Goal: Task Accomplishment & Management: Use online tool/utility

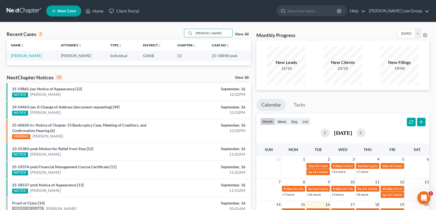
drag, startPoint x: 174, startPoint y: 30, endPoint x: 156, endPoint y: 30, distance: 17.9
click at [156, 30] on div "Recent Cases 1 [PERSON_NAME] View All" at bounding box center [129, 34] width 244 height 11
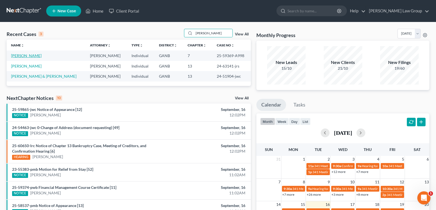
type input "[PERSON_NAME]"
click at [27, 56] on link "[PERSON_NAME]" at bounding box center [26, 55] width 31 height 5
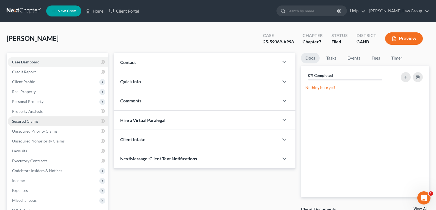
click at [32, 119] on span "Secured Claims" at bounding box center [25, 121] width 26 height 5
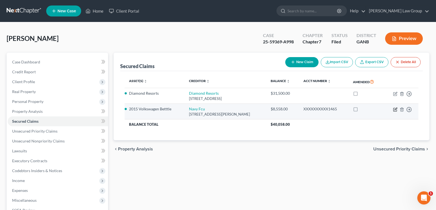
click at [395, 110] on icon "button" at bounding box center [395, 109] width 2 height 2
select select "48"
select select "2"
select select "0"
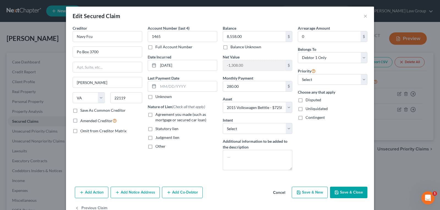
click at [276, 195] on button "Cancel" at bounding box center [279, 193] width 21 height 11
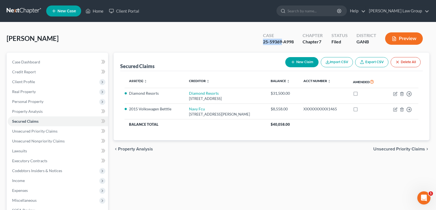
drag, startPoint x: 260, startPoint y: 42, endPoint x: 282, endPoint y: 43, distance: 22.6
click at [282, 43] on div "Case 25-59369-A998" at bounding box center [279, 39] width 40 height 16
click at [95, 12] on link "Home" at bounding box center [94, 11] width 23 height 10
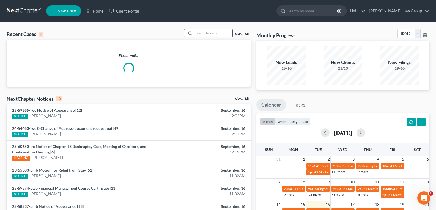
click at [213, 34] on input "search" at bounding box center [213, 33] width 39 height 8
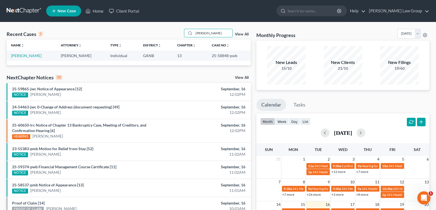
type input "[PERSON_NAME]"
click at [22, 56] on link "[PERSON_NAME]" at bounding box center [26, 55] width 31 height 5
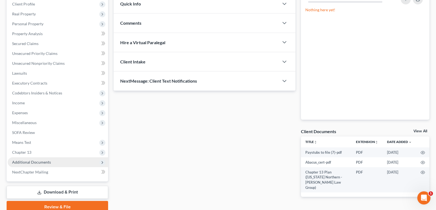
scroll to position [102, 0]
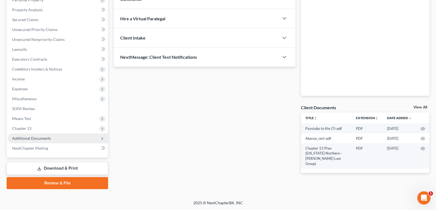
click at [32, 138] on span "Additional Documents" at bounding box center [31, 138] width 39 height 5
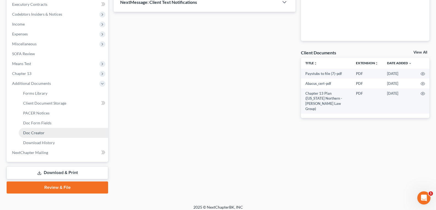
click at [33, 134] on span "Doc Creator" at bounding box center [33, 133] width 21 height 5
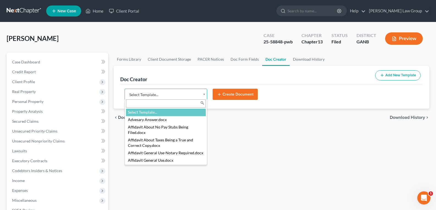
click at [205, 95] on body "Home New Case Client Portal [PERSON_NAME] Law Group [EMAIL_ADDRESS][DOMAIN_NAME…" at bounding box center [218, 186] width 436 height 372
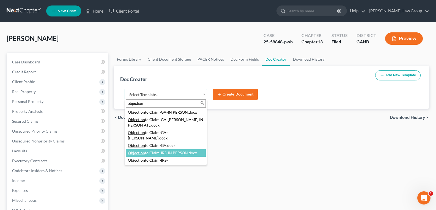
type input "objection"
select select "116617"
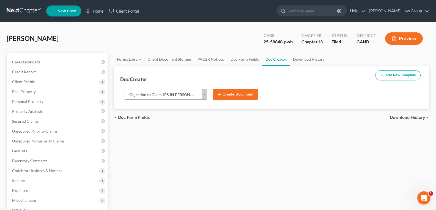
click at [238, 92] on button "Create Document" at bounding box center [235, 95] width 45 height 12
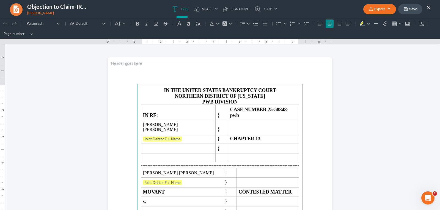
click at [377, 9] on button "Export" at bounding box center [379, 9] width 33 height 10
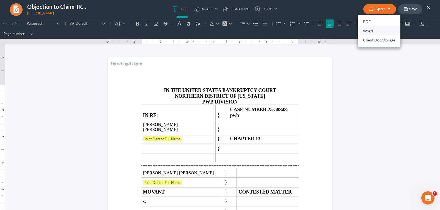
click at [374, 32] on link "Word" at bounding box center [379, 30] width 43 height 9
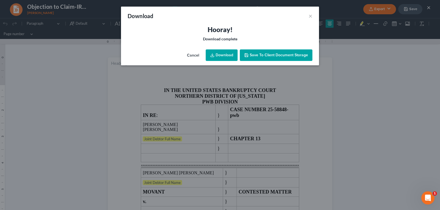
click at [222, 56] on link "Download" at bounding box center [222, 56] width 32 height 12
click at [346, 60] on div "Download × Hooray! Download complete Cancel Download Save to Client Document St…" at bounding box center [220, 105] width 440 height 210
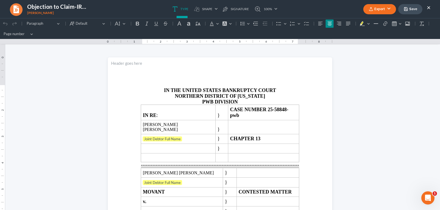
click at [427, 9] on button "×" at bounding box center [429, 7] width 4 height 7
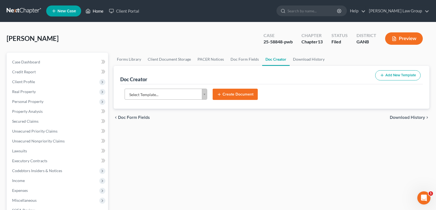
click at [102, 11] on link "Home" at bounding box center [94, 11] width 23 height 10
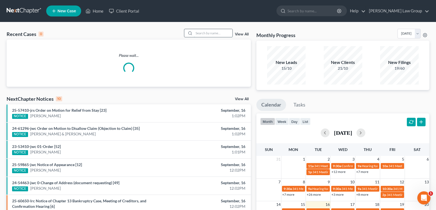
click at [206, 33] on input "search" at bounding box center [213, 33] width 39 height 8
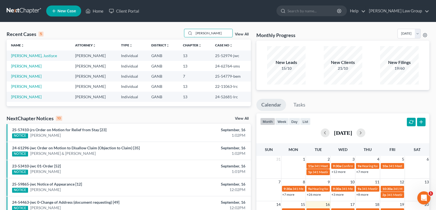
type input "[PERSON_NAME]"
click at [30, 58] on td "[PERSON_NAME], Justiyce" at bounding box center [39, 56] width 64 height 10
click at [29, 57] on link "[PERSON_NAME], Justiyce" at bounding box center [34, 55] width 46 height 5
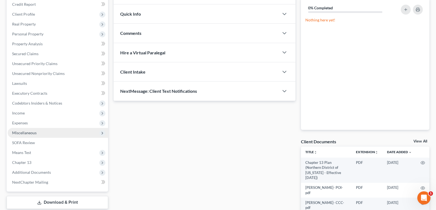
scroll to position [102, 0]
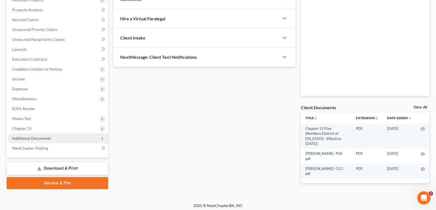
click at [37, 138] on span "Additional Documents" at bounding box center [31, 138] width 39 height 5
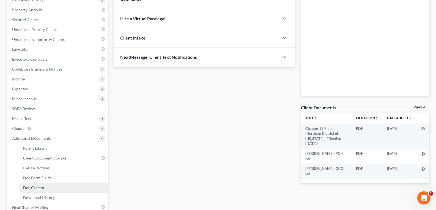
click at [27, 189] on span "Doc Creator" at bounding box center [33, 188] width 21 height 5
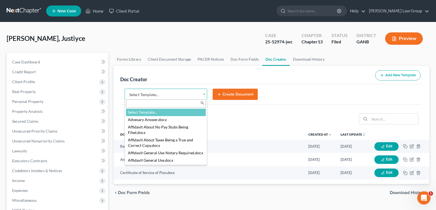
click at [205, 94] on body "Home New Case Client Portal [PERSON_NAME] Law Group [EMAIL_ADDRESS][DOMAIN_NAME…" at bounding box center [218, 186] width 436 height 372
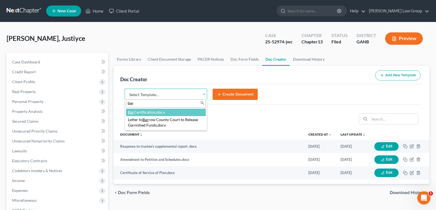
type input "bar"
select select "111535"
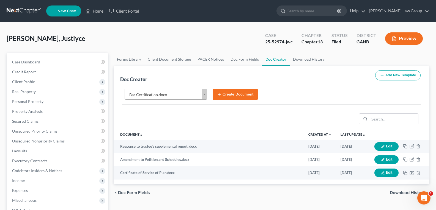
click at [231, 94] on button "Create Document" at bounding box center [235, 95] width 45 height 12
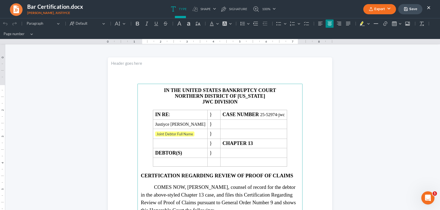
click at [374, 10] on button "Export" at bounding box center [379, 9] width 33 height 10
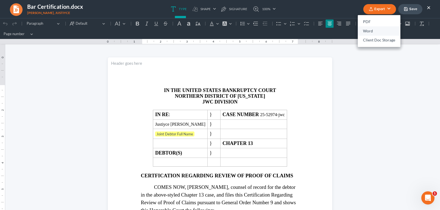
click at [367, 31] on link "Word" at bounding box center [379, 30] width 43 height 9
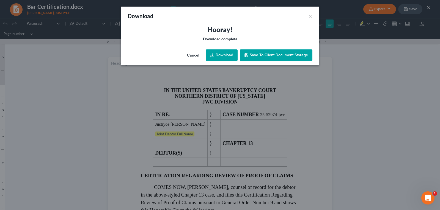
click at [221, 55] on link "Download" at bounding box center [222, 56] width 32 height 12
click at [310, 17] on button "×" at bounding box center [311, 16] width 4 height 7
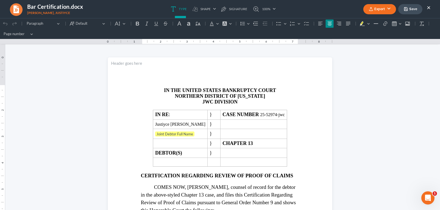
click at [429, 8] on button "×" at bounding box center [429, 7] width 4 height 7
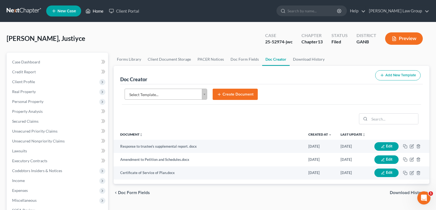
click at [90, 10] on icon at bounding box center [88, 11] width 5 height 7
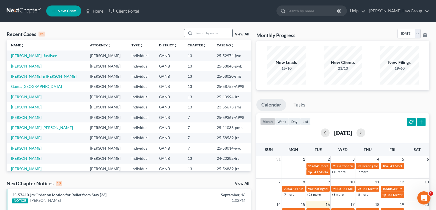
click at [212, 31] on input "search" at bounding box center [213, 33] width 39 height 8
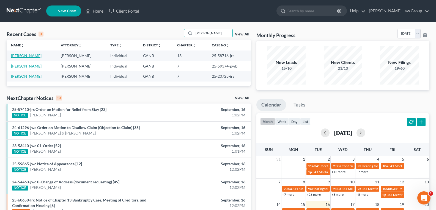
type input "[PERSON_NAME]"
click at [27, 57] on link "[PERSON_NAME]" at bounding box center [26, 55] width 31 height 5
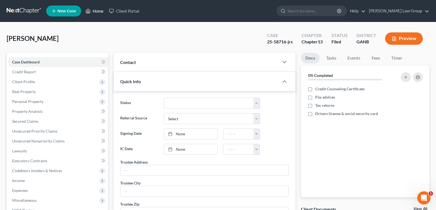
click at [94, 9] on link "Home" at bounding box center [94, 11] width 23 height 10
click at [94, 10] on link "Home" at bounding box center [94, 11] width 23 height 10
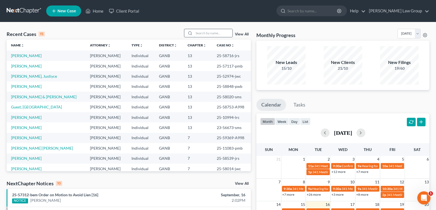
click at [211, 35] on input "search" at bounding box center [213, 33] width 39 height 8
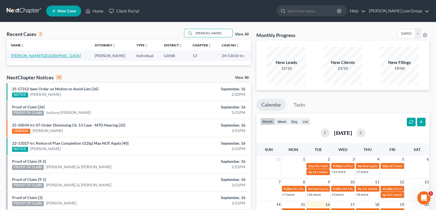
type input "[PERSON_NAME]"
click at [20, 56] on link "[PERSON_NAME][GEOGRAPHIC_DATA]" at bounding box center [46, 55] width 70 height 5
select select "0"
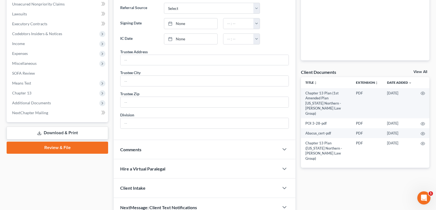
scroll to position [138, 0]
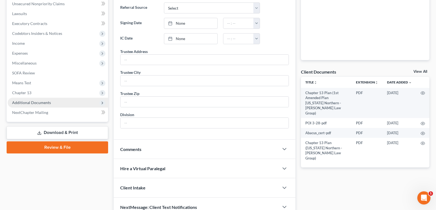
click at [25, 103] on span "Additional Documents" at bounding box center [31, 102] width 39 height 5
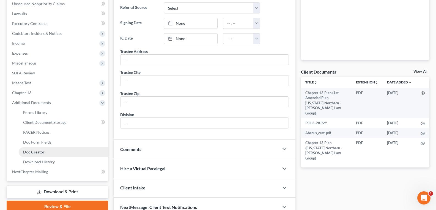
click at [34, 152] on span "Doc Creator" at bounding box center [33, 152] width 21 height 5
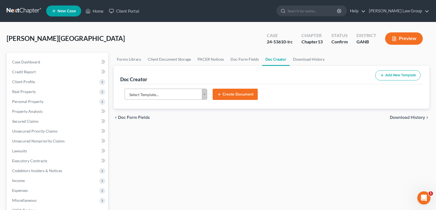
click at [205, 95] on body "Home New Case Client Portal [PERSON_NAME] Law Group [EMAIL_ADDRESS][DOMAIN_NAME…" at bounding box center [218, 186] width 436 height 372
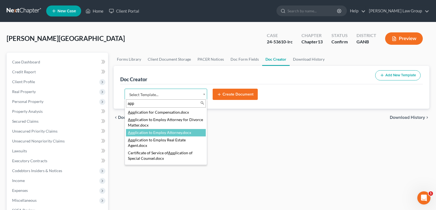
type input "app"
select select "111533"
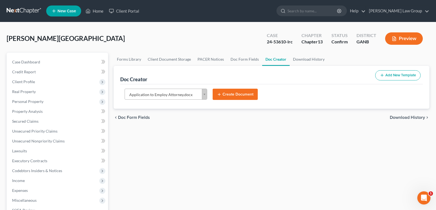
click at [235, 97] on button "Create Document" at bounding box center [235, 95] width 45 height 12
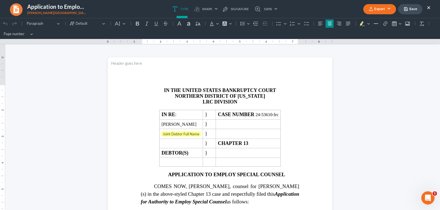
click at [377, 12] on button "Export" at bounding box center [379, 9] width 33 height 10
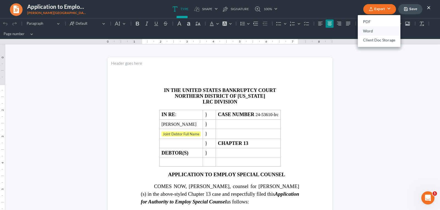
click at [367, 30] on link "Word" at bounding box center [379, 30] width 43 height 9
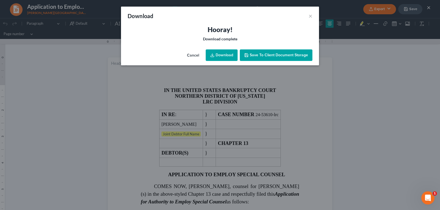
click at [224, 55] on link "Download" at bounding box center [222, 56] width 32 height 12
click at [353, 72] on div "Download × Hooray! Download complete Cancel Download Save to Client Document St…" at bounding box center [220, 105] width 440 height 210
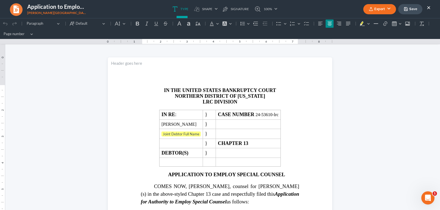
drag, startPoint x: 336, startPoint y: 18, endPoint x: 430, endPoint y: 7, distance: 95.3
click at [430, 7] on button "×" at bounding box center [429, 7] width 4 height 7
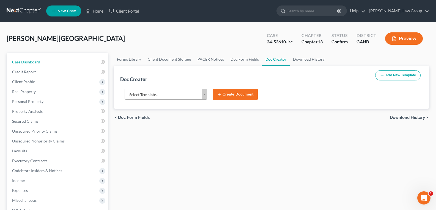
click at [23, 62] on span "Case Dashboard" at bounding box center [26, 62] width 28 height 5
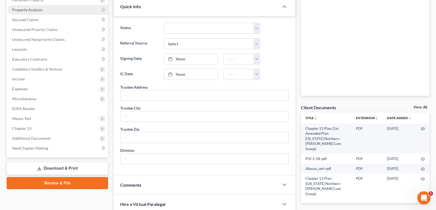
scroll to position [83, 0]
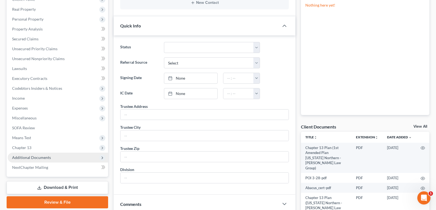
click at [29, 158] on span "Additional Documents" at bounding box center [31, 157] width 39 height 5
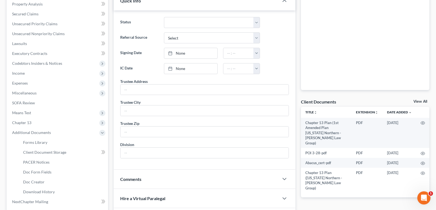
scroll to position [165, 0]
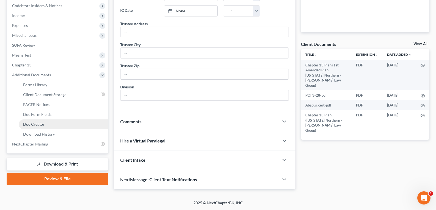
click at [33, 124] on span "Doc Creator" at bounding box center [33, 124] width 21 height 5
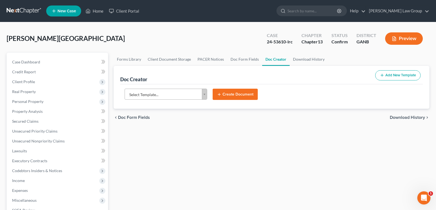
click at [202, 94] on body "Home New Case Client Portal [PERSON_NAME] Law Group [EMAIL_ADDRESS][DOMAIN_NAME…" at bounding box center [218, 186] width 436 height 372
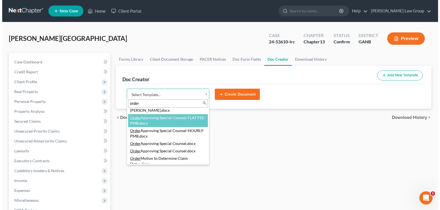
scroll to position [55, 0]
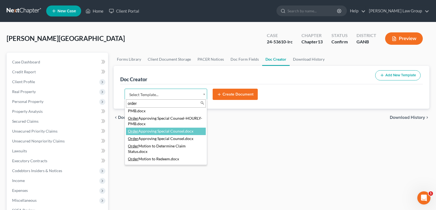
type input "order"
select select "111906"
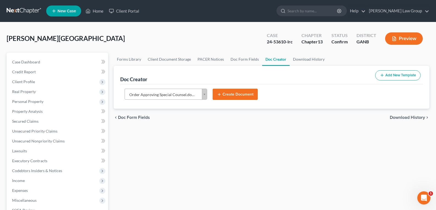
click at [240, 94] on button "Create Document" at bounding box center [235, 95] width 45 height 12
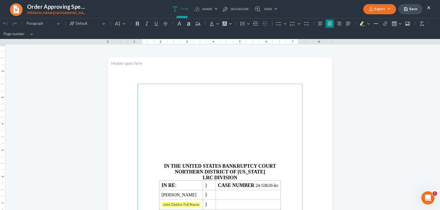
scroll to position [0, 0]
click at [370, 7] on icon "button" at bounding box center [371, 9] width 4 height 4
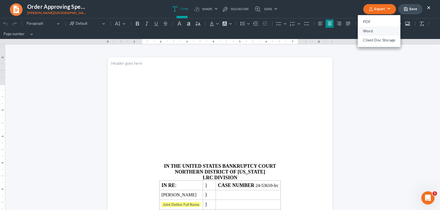
click at [374, 31] on link "Word" at bounding box center [379, 30] width 43 height 9
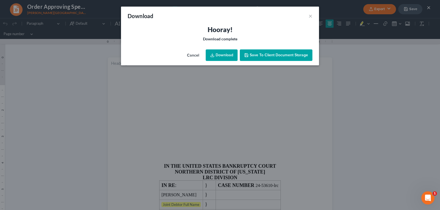
click at [219, 53] on link "Download" at bounding box center [222, 56] width 32 height 12
click at [309, 15] on button "×" at bounding box center [311, 16] width 4 height 7
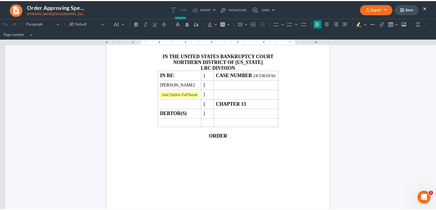
scroll to position [110, 0]
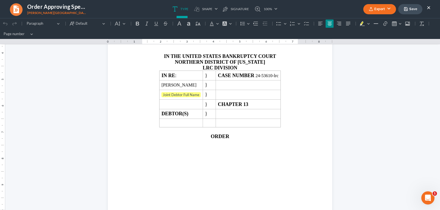
click at [428, 7] on button "×" at bounding box center [429, 7] width 4 height 7
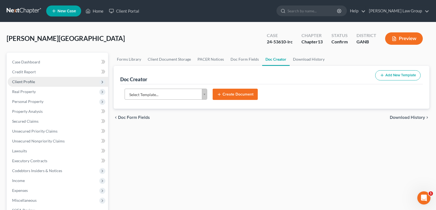
click at [28, 81] on span "Client Profile" at bounding box center [23, 81] width 23 height 5
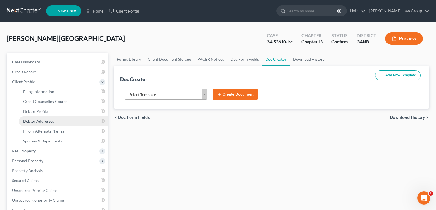
click at [37, 122] on span "Debtor Addresses" at bounding box center [38, 121] width 31 height 5
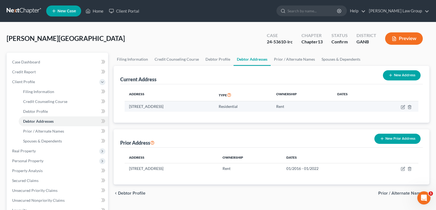
drag, startPoint x: 127, startPoint y: 106, endPoint x: 210, endPoint y: 106, distance: 83.1
click at [210, 106] on td "[STREET_ADDRESS]" at bounding box center [170, 106] width 90 height 10
copy td "[STREET_ADDRESS]"
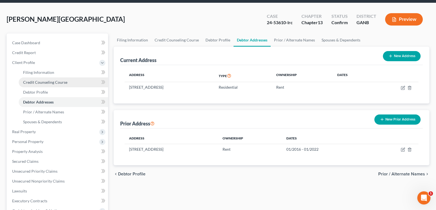
scroll to position [28, 0]
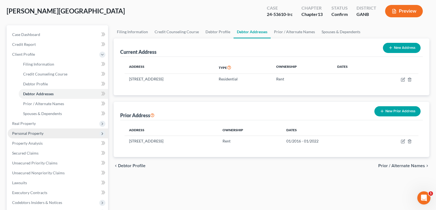
click at [40, 133] on span "Personal Property" at bounding box center [27, 133] width 31 height 5
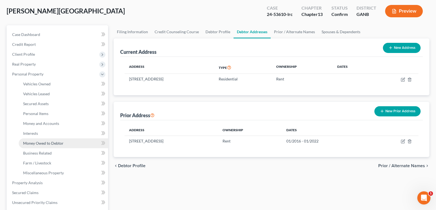
click at [40, 142] on span "Money Owed to Debtor" at bounding box center [43, 143] width 40 height 5
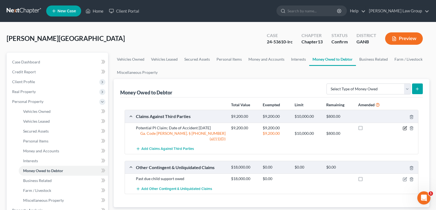
click at [404, 126] on icon "button" at bounding box center [405, 128] width 4 height 4
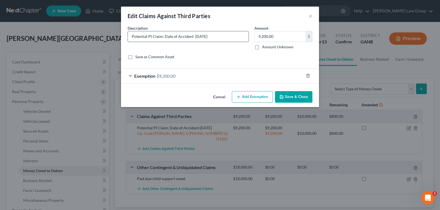
drag, startPoint x: 147, startPoint y: 35, endPoint x: 128, endPoint y: 37, distance: 19.0
click at [128, 37] on input "Potential PI Claim; Date of Accident [DATE]" at bounding box center [188, 36] width 121 height 10
type input "PI Claim; Date of Accident [DATE]"
click at [297, 98] on button "Save & Close" at bounding box center [293, 97] width 37 height 12
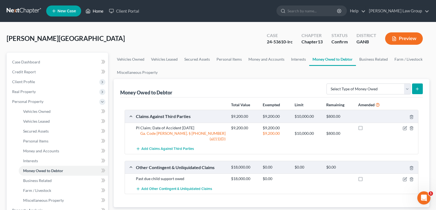
drag, startPoint x: 96, startPoint y: 18, endPoint x: 95, endPoint y: 10, distance: 8.0
click at [96, 18] on nav "Home New Case Client Portal [PERSON_NAME] Law Group [EMAIL_ADDRESS][DOMAIN_NAME…" at bounding box center [218, 11] width 436 height 22
drag, startPoint x: 95, startPoint y: 10, endPoint x: 135, endPoint y: 0, distance: 40.7
click at [95, 10] on link "Home" at bounding box center [94, 11] width 23 height 10
